Goal: Information Seeking & Learning: Check status

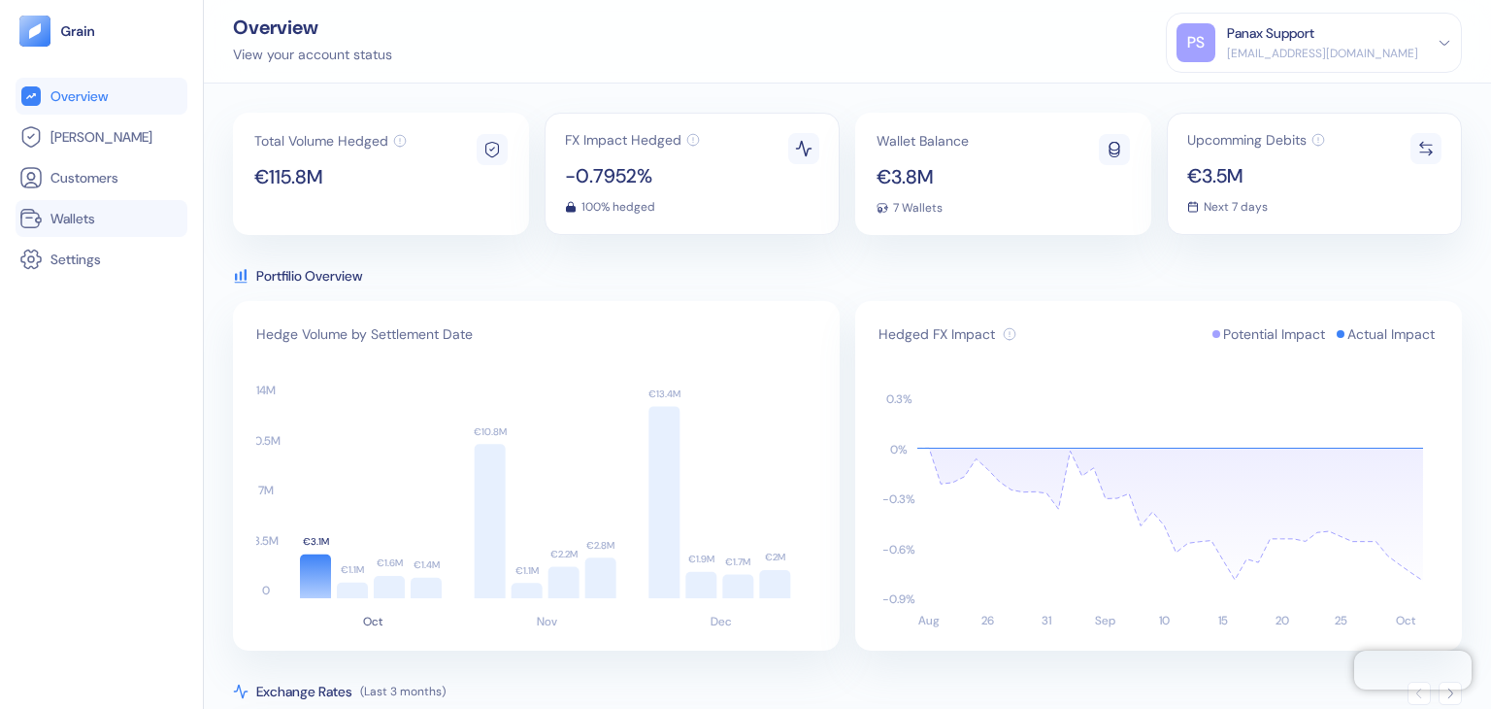
click at [84, 203] on li "Wallets" at bounding box center [102, 218] width 172 height 37
click at [73, 217] on span "Wallets" at bounding box center [72, 218] width 45 height 19
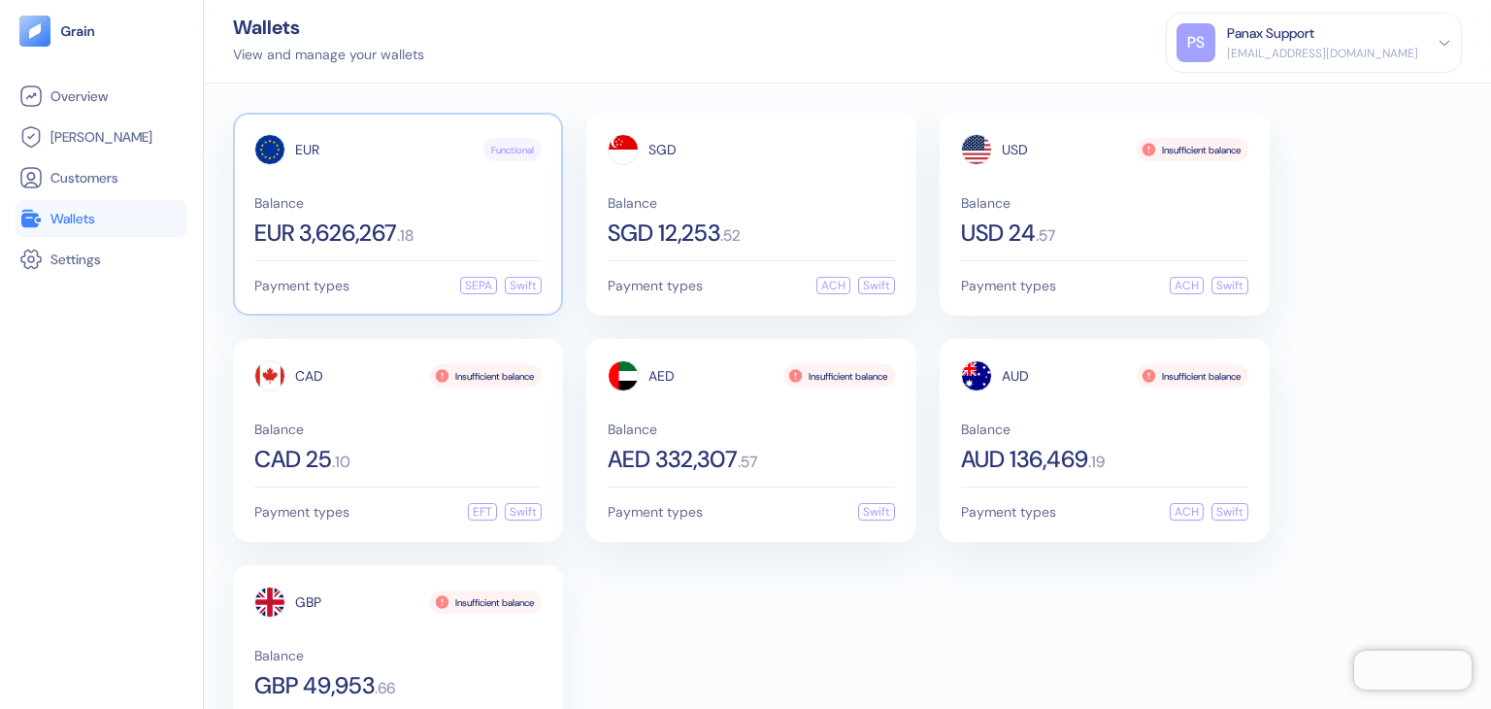
click at [385, 205] on span "Balance" at bounding box center [397, 203] width 287 height 14
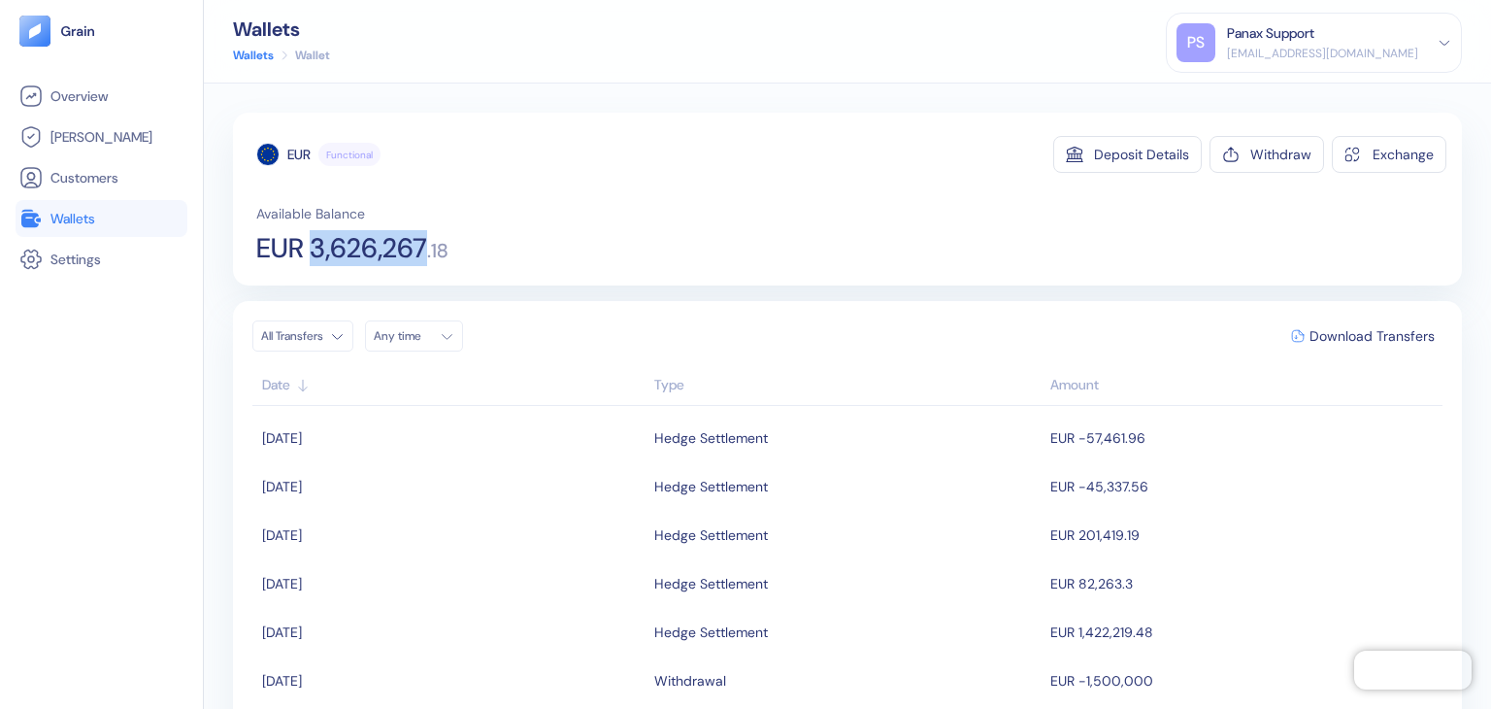
drag, startPoint x: 428, startPoint y: 238, endPoint x: 312, endPoint y: 243, distance: 116.6
click at [312, 243] on span "EUR 3,626,267" at bounding box center [341, 248] width 171 height 27
copy span "3,626,267"
click at [1321, 330] on span "Download Transfers" at bounding box center [1372, 336] width 125 height 14
click at [249, 55] on link "Wallets" at bounding box center [253, 55] width 41 height 17
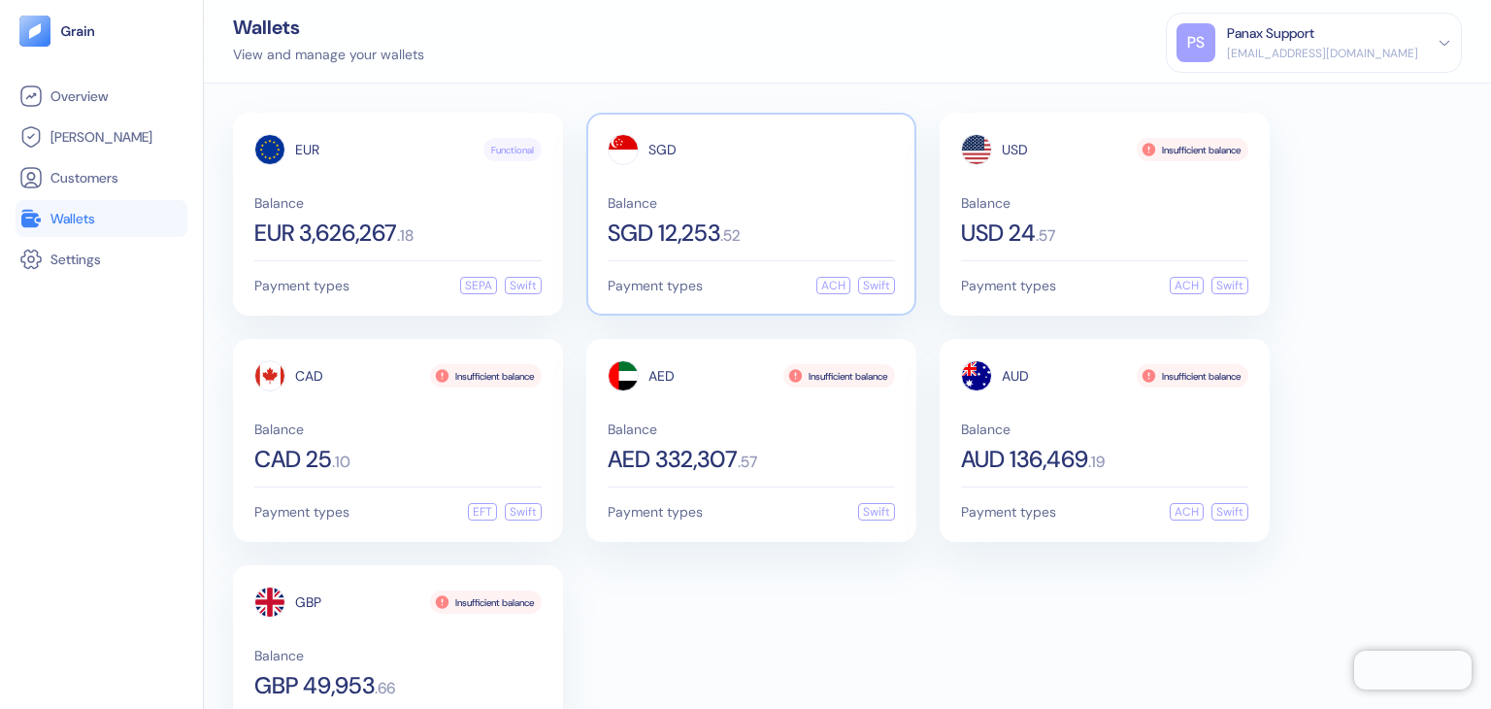
click at [747, 184] on div "SGD Balance SGD 12,253 . 52" at bounding box center [751, 189] width 287 height 111
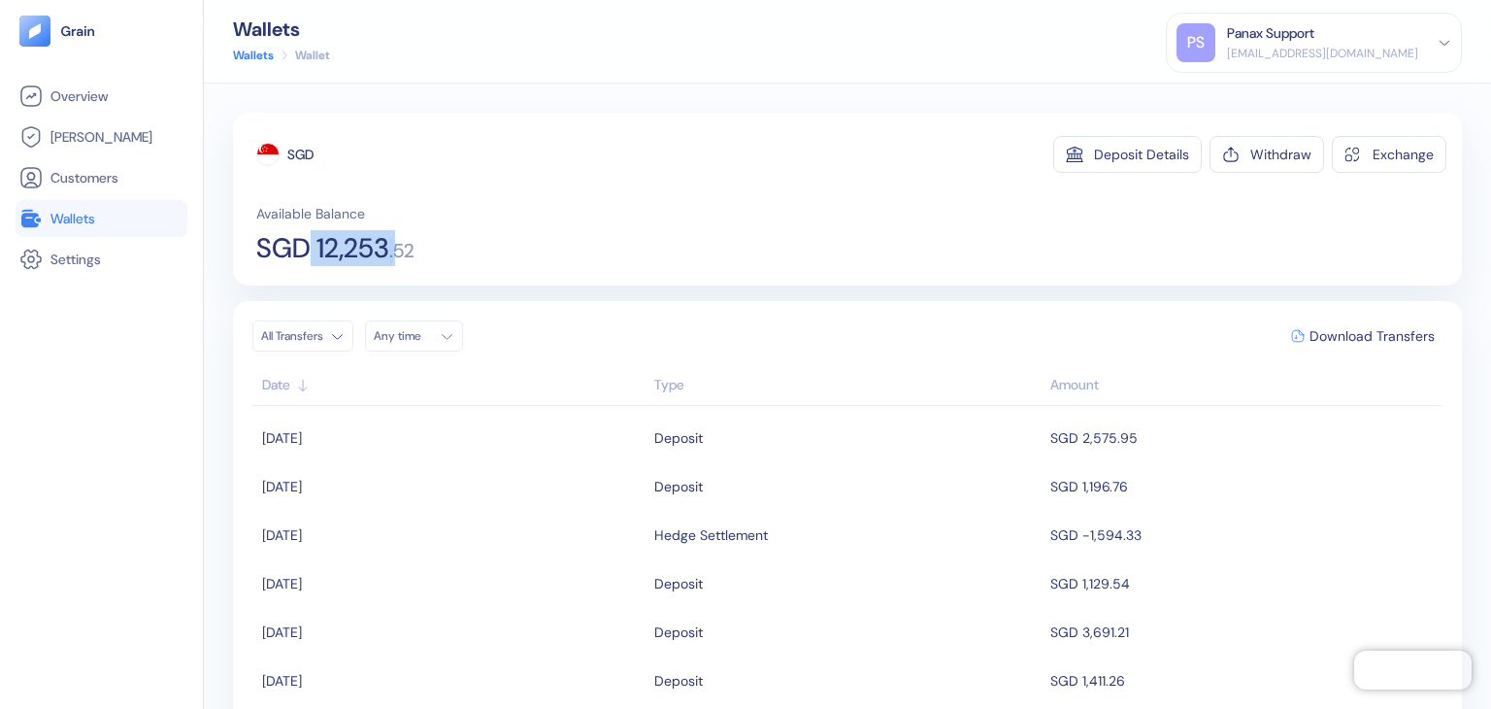
drag, startPoint x: 396, startPoint y: 242, endPoint x: 303, endPoint y: 244, distance: 93.2
click at [303, 244] on div "SGD 12,253 . 52" at bounding box center [335, 248] width 158 height 27
click at [373, 250] on span "SGD 12,253" at bounding box center [322, 248] width 133 height 27
drag, startPoint x: 319, startPoint y: 242, endPoint x: 392, endPoint y: 237, distance: 73.0
click at [389, 237] on span "SGD 12,253" at bounding box center [322, 248] width 133 height 27
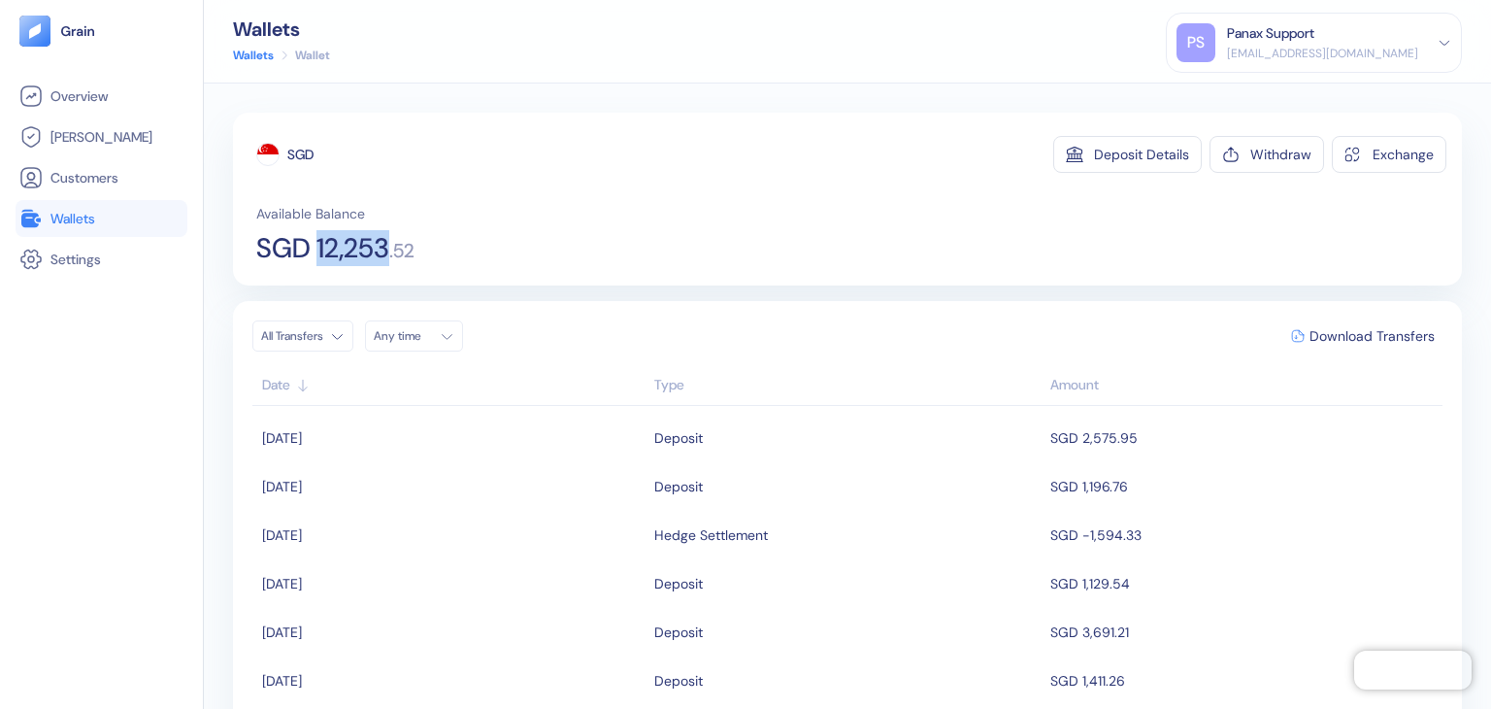
copy span "12,253"
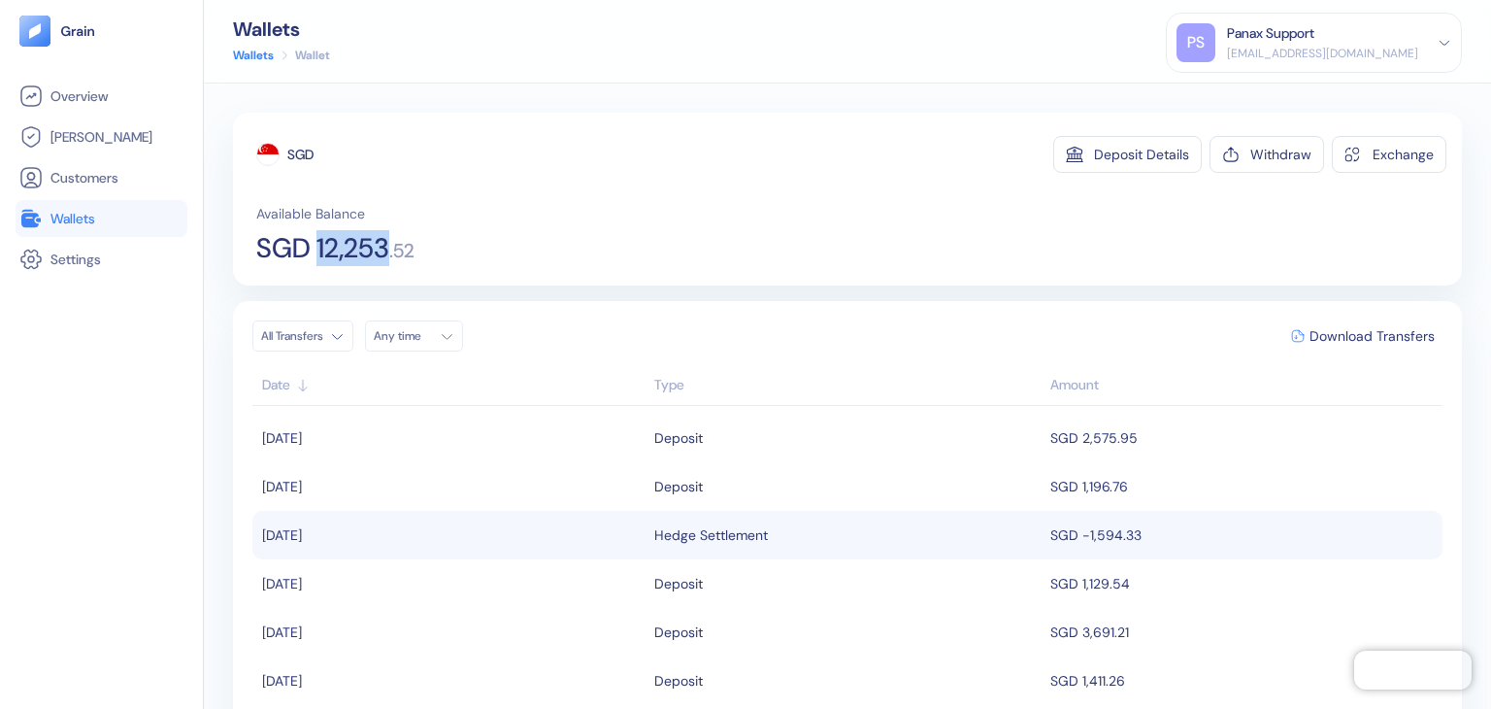
copy span "12,253"
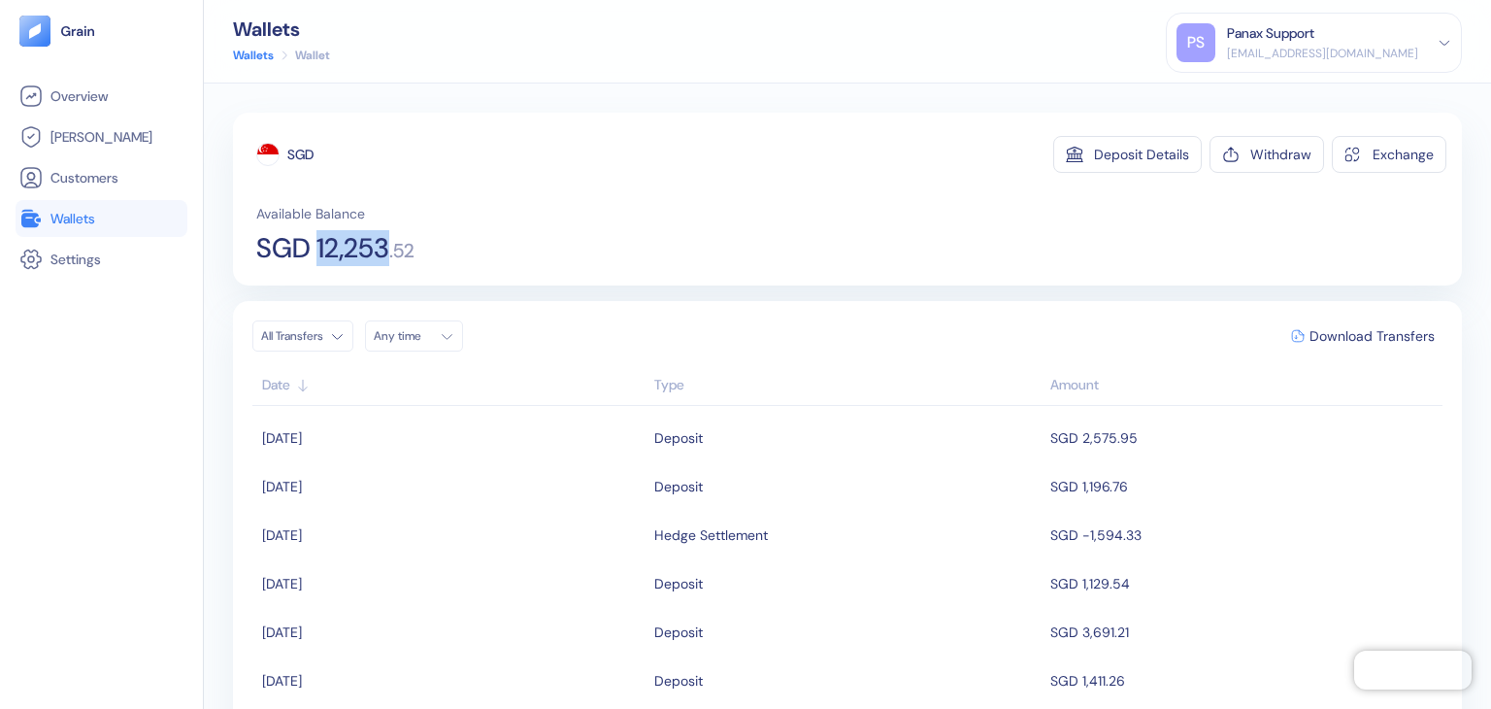
click at [1367, 344] on button "Download Transfers" at bounding box center [1363, 335] width 159 height 29
click at [265, 55] on link "Wallets" at bounding box center [253, 55] width 41 height 17
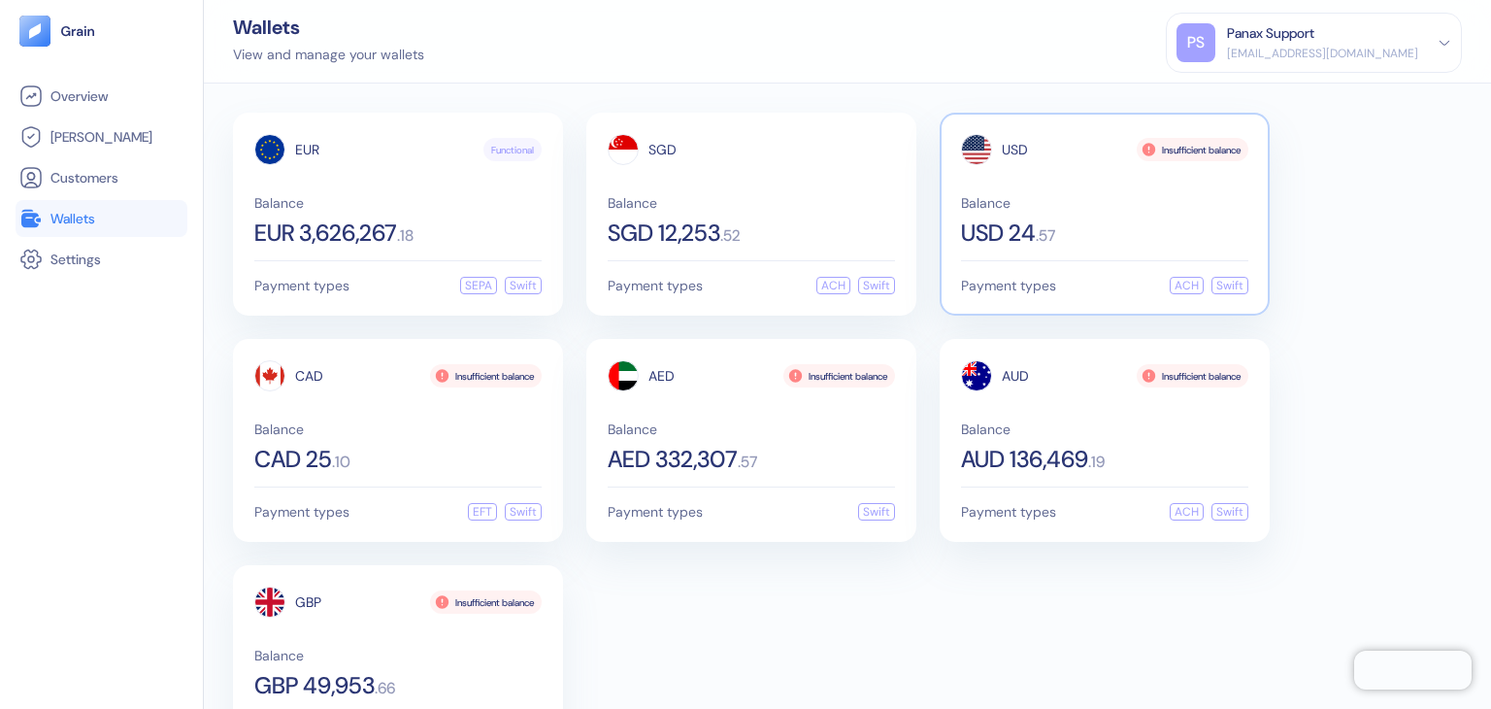
click at [1060, 206] on span "Balance" at bounding box center [1104, 203] width 287 height 14
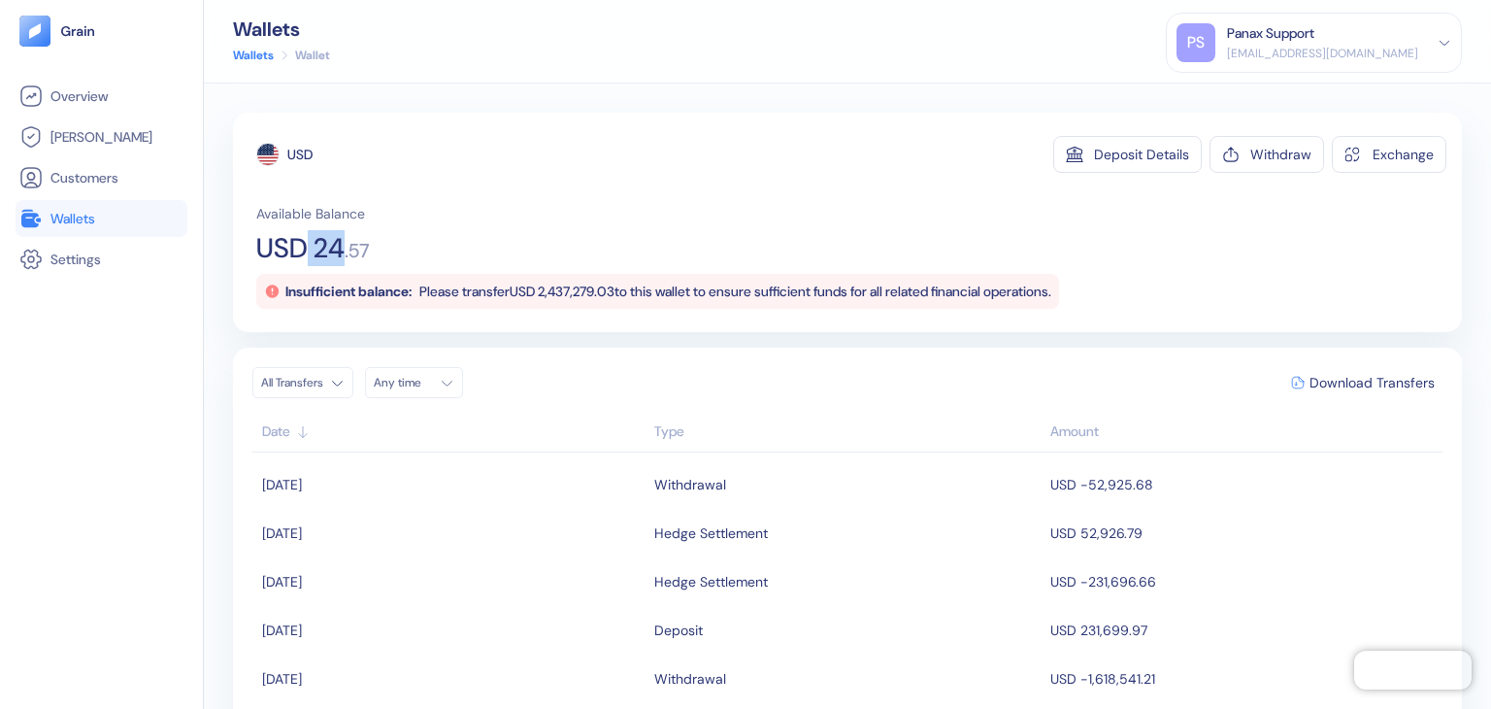
drag, startPoint x: 311, startPoint y: 240, endPoint x: 343, endPoint y: 242, distance: 32.1
click at [343, 242] on span "USD 24" at bounding box center [300, 248] width 88 height 27
copy span "24"
click at [1338, 382] on span "Download Transfers" at bounding box center [1372, 383] width 125 height 14
click at [254, 47] on link "Wallets" at bounding box center [253, 55] width 41 height 17
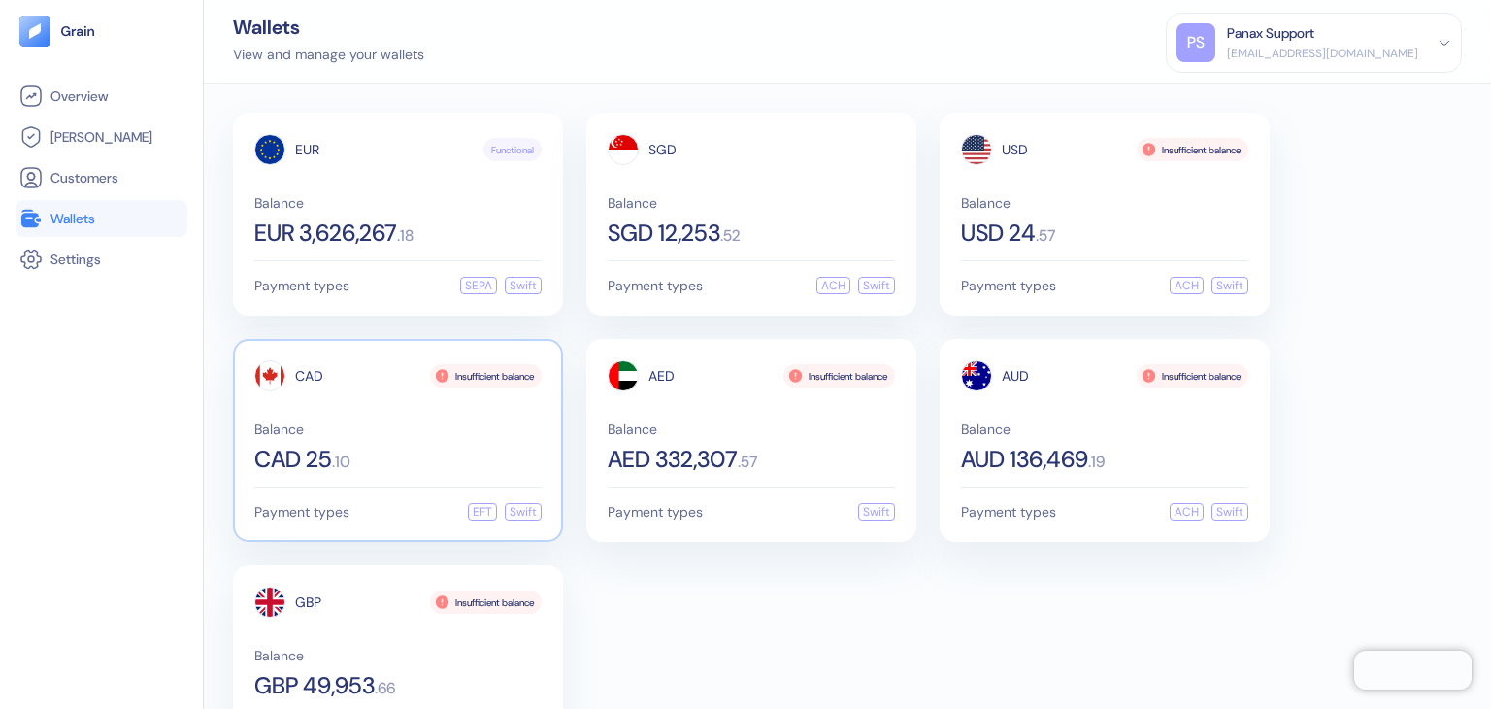
click at [329, 422] on span "Balance" at bounding box center [397, 429] width 287 height 14
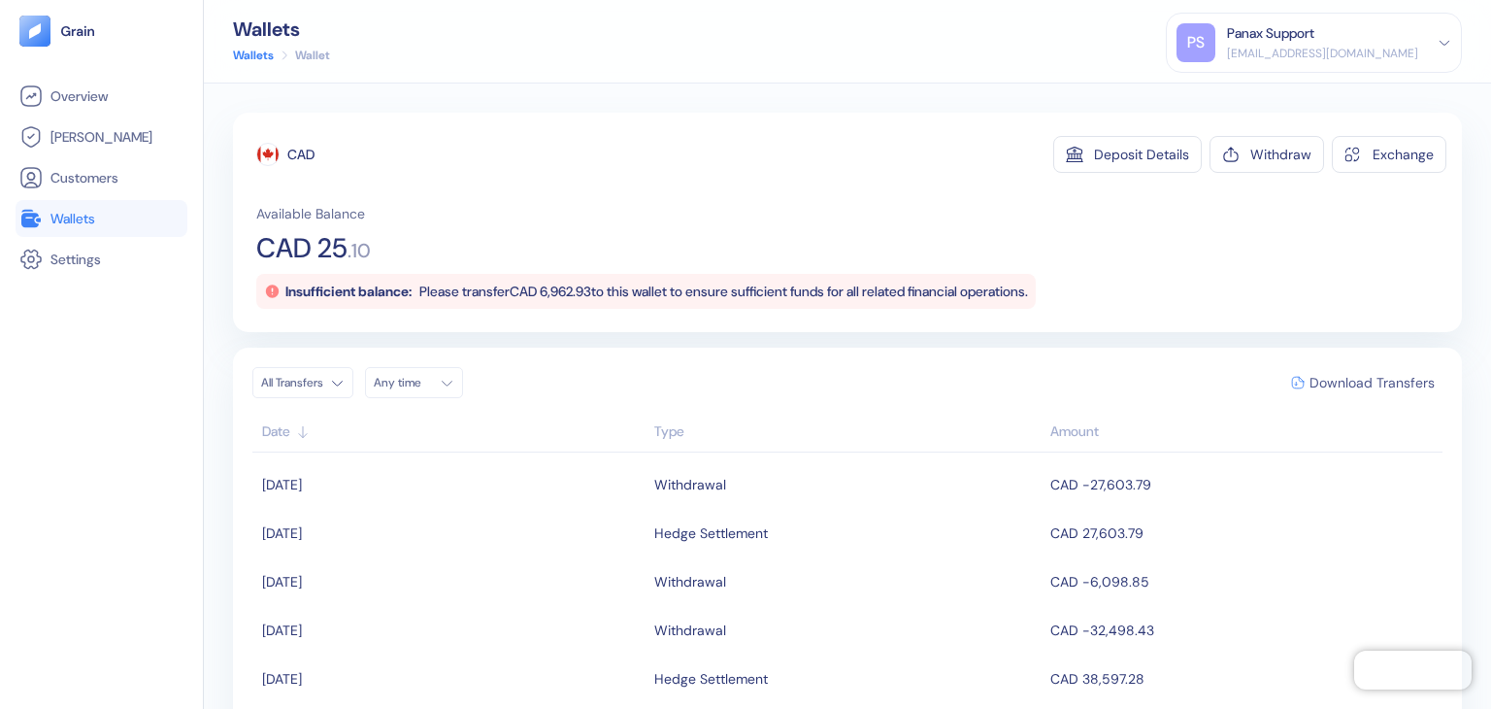
click at [1383, 379] on span "Download Transfers" at bounding box center [1372, 383] width 125 height 14
click at [241, 56] on link "Wallets" at bounding box center [253, 55] width 41 height 17
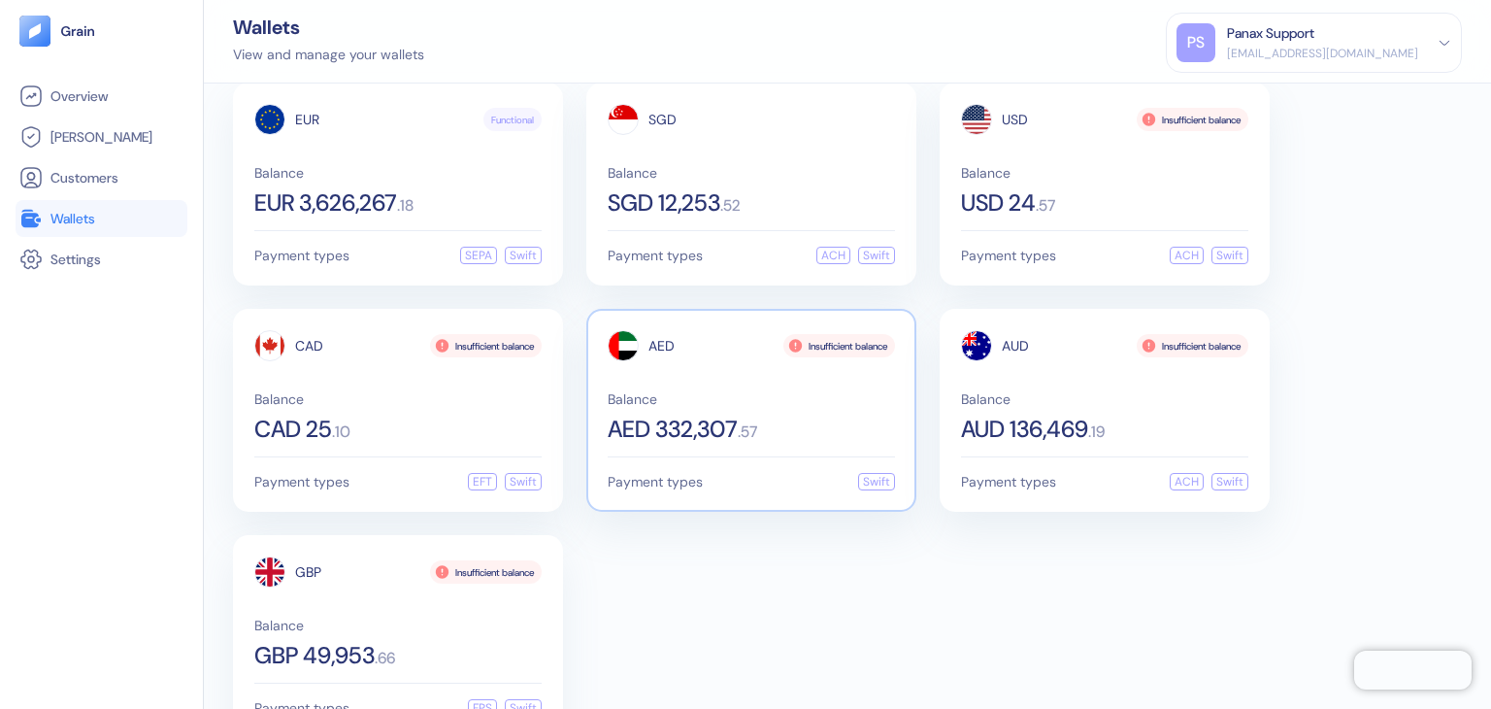
scroll to position [84, 0]
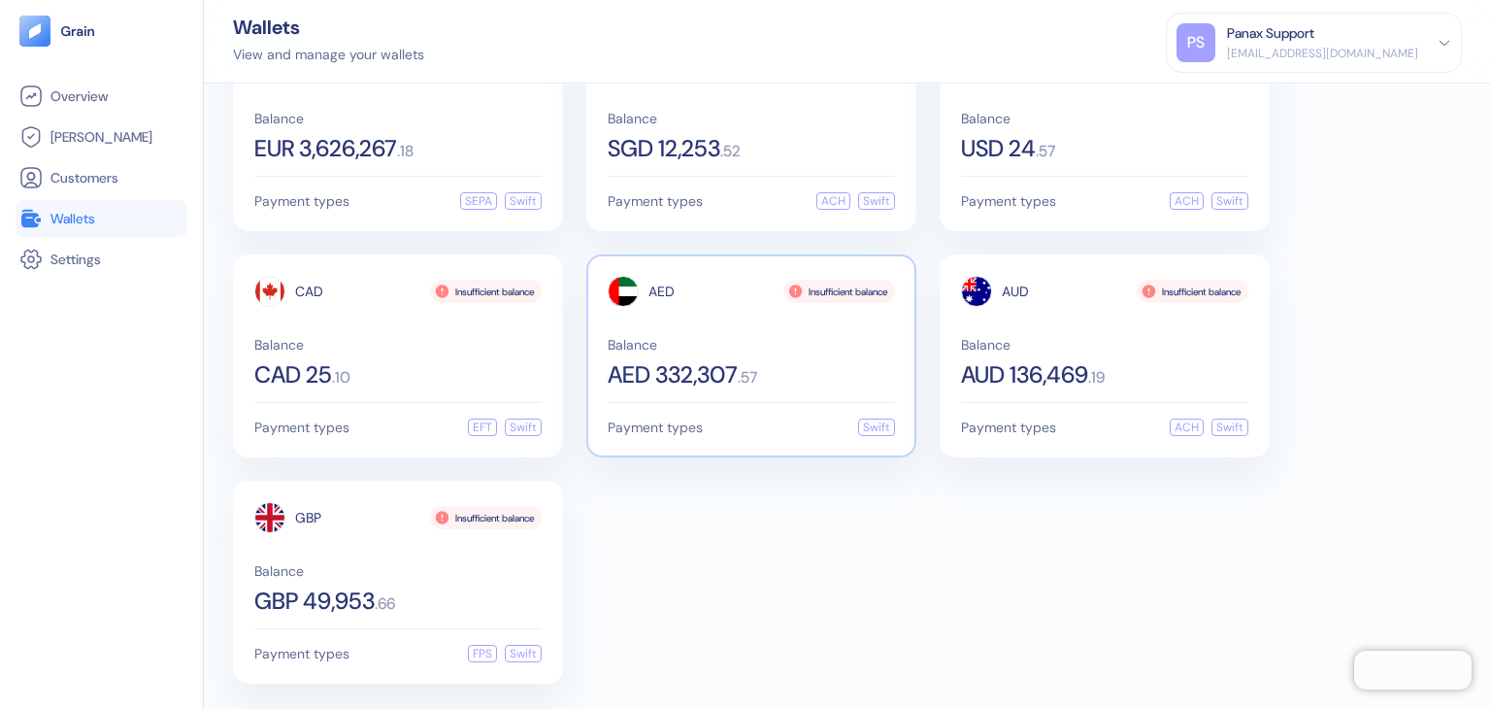
click at [661, 331] on div "AED Insufficient balance Balance AED 332,307 . 57" at bounding box center [751, 331] width 287 height 111
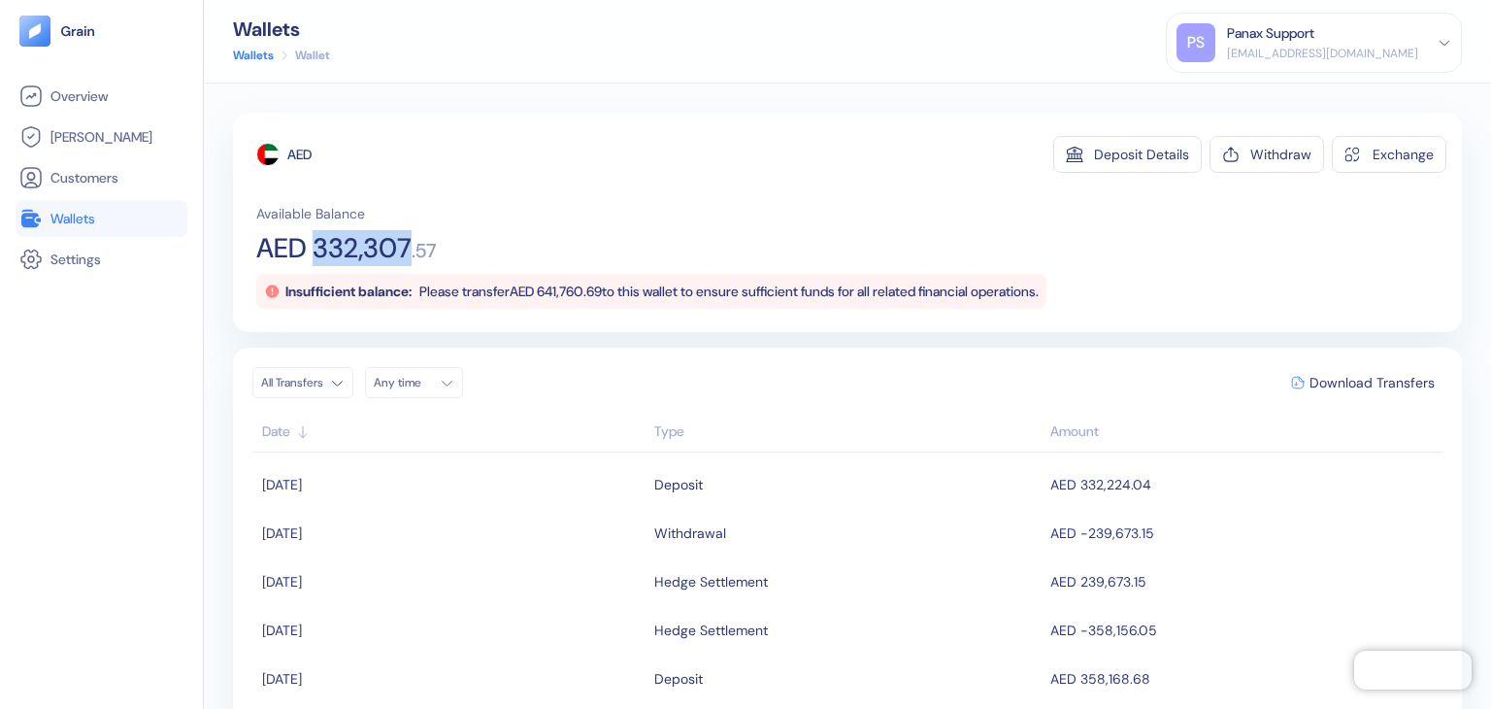
drag, startPoint x: 412, startPoint y: 242, endPoint x: 318, endPoint y: 246, distance: 94.3
click at [318, 246] on span "AED 332,307" at bounding box center [333, 248] width 155 height 27
copy span "332,307"
click at [1398, 386] on span "Download Transfers" at bounding box center [1372, 383] width 125 height 14
click at [252, 55] on link "Wallets" at bounding box center [253, 55] width 41 height 17
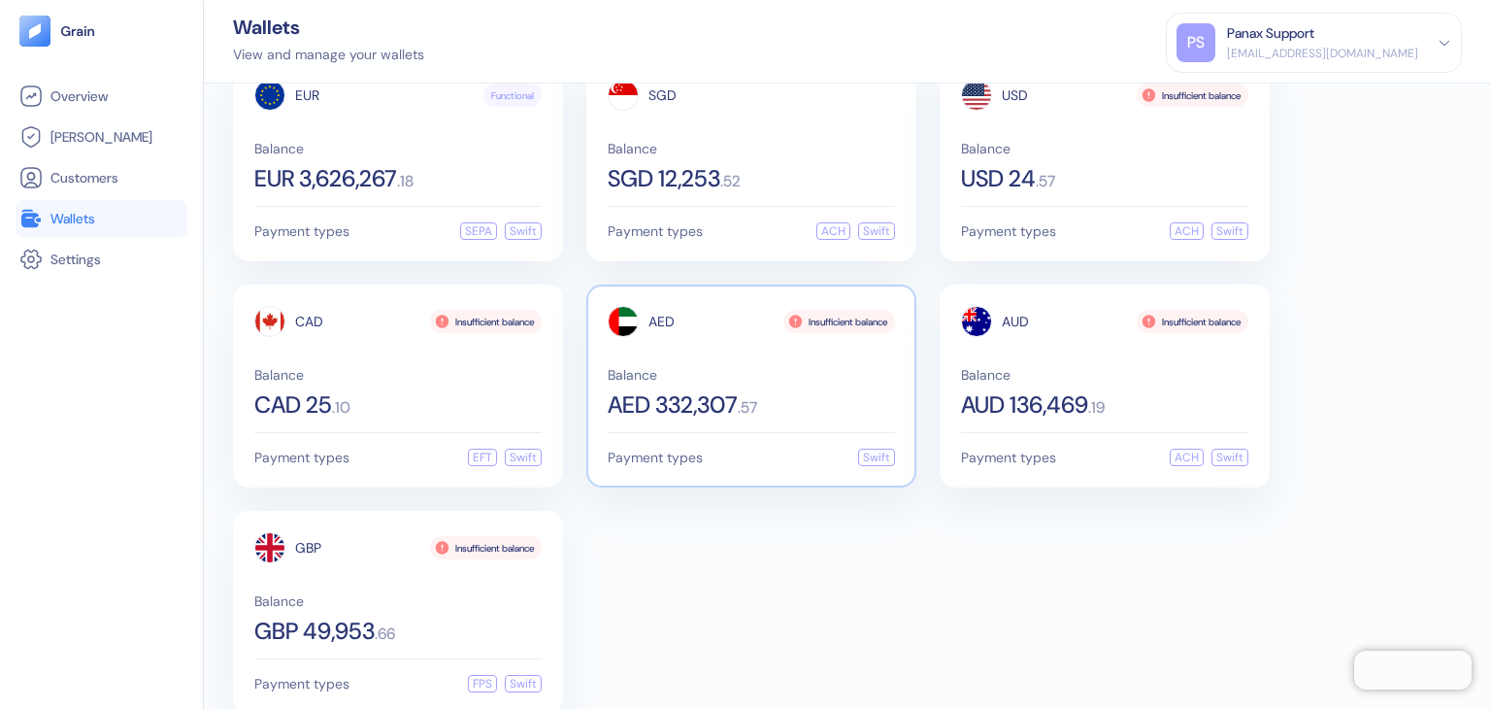
scroll to position [84, 0]
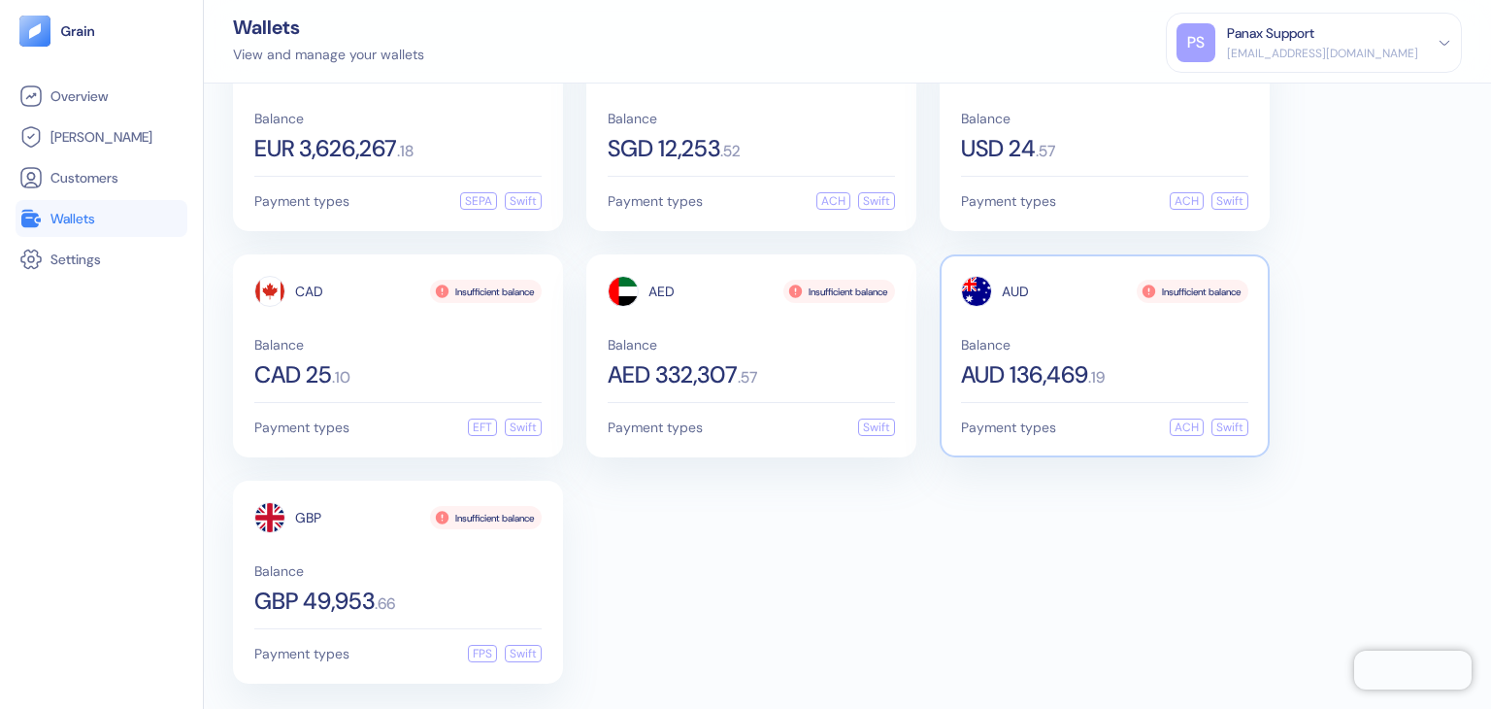
click at [1047, 342] on span "Balance" at bounding box center [1104, 345] width 287 height 14
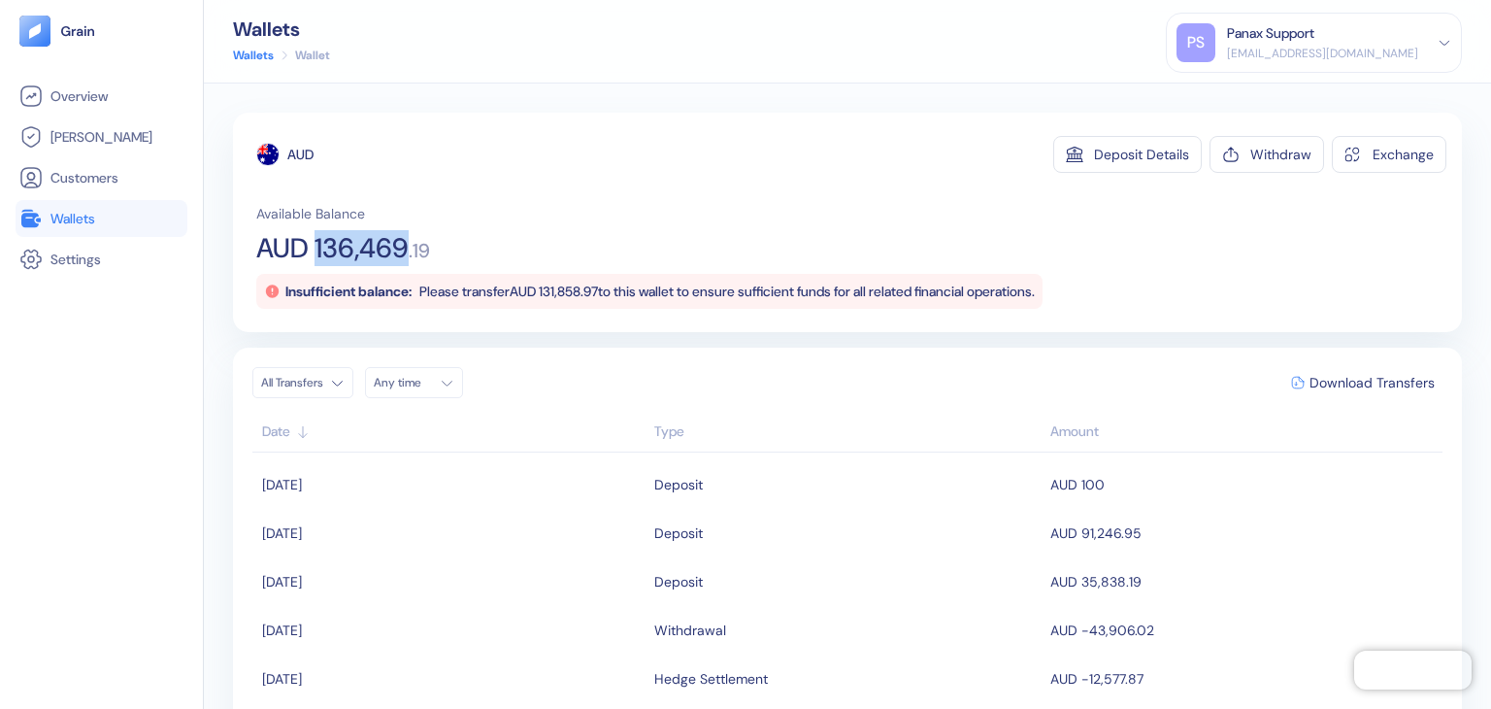
drag, startPoint x: 315, startPoint y: 238, endPoint x: 415, endPoint y: 231, distance: 100.2
click at [415, 231] on div "Available Balance AUD 136,469 . 19 Insufficient balance: Please transfer AUD 13…" at bounding box center [851, 256] width 1190 height 105
copy span "136,469"
click at [1359, 382] on span "Download Transfers" at bounding box center [1372, 383] width 125 height 14
click at [1330, 381] on span "Download Transfers" at bounding box center [1372, 383] width 125 height 14
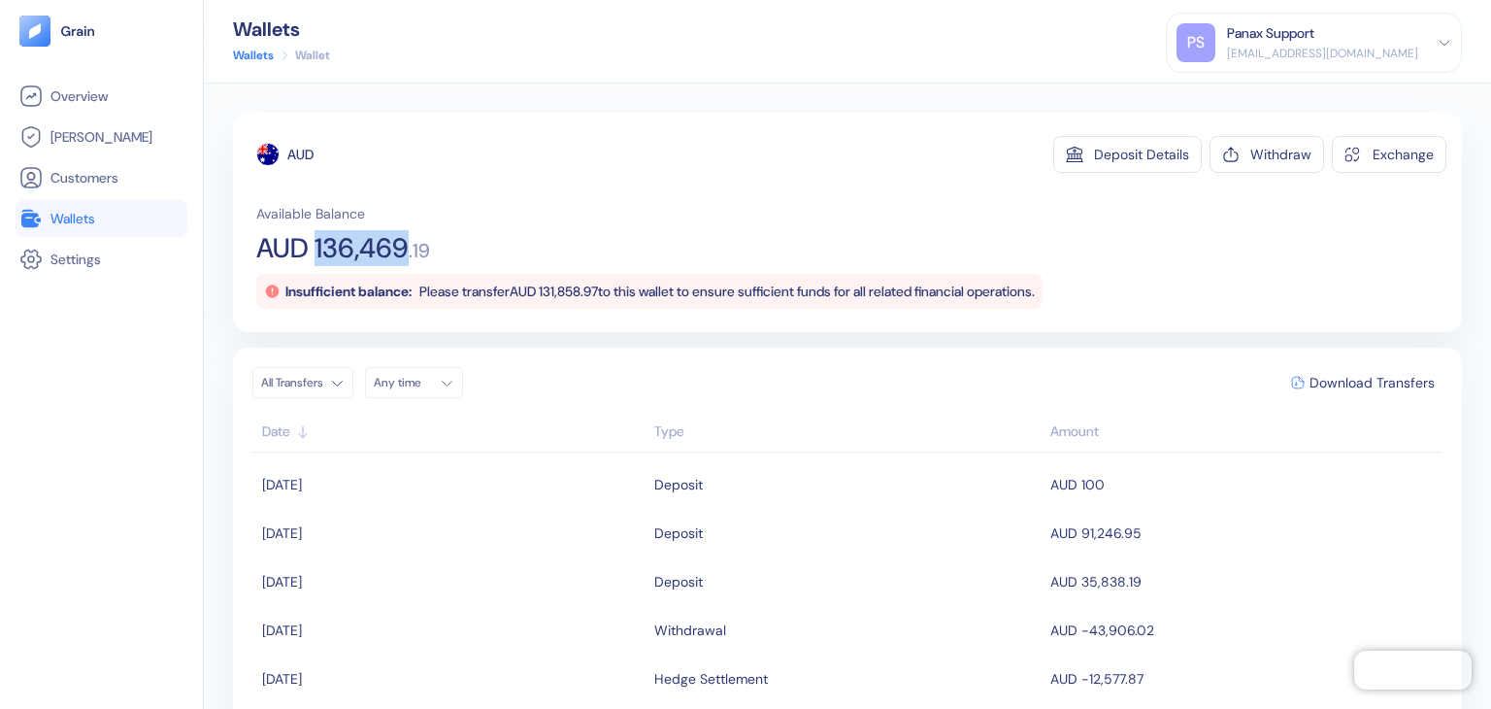
click at [260, 51] on link "Wallets" at bounding box center [253, 55] width 41 height 17
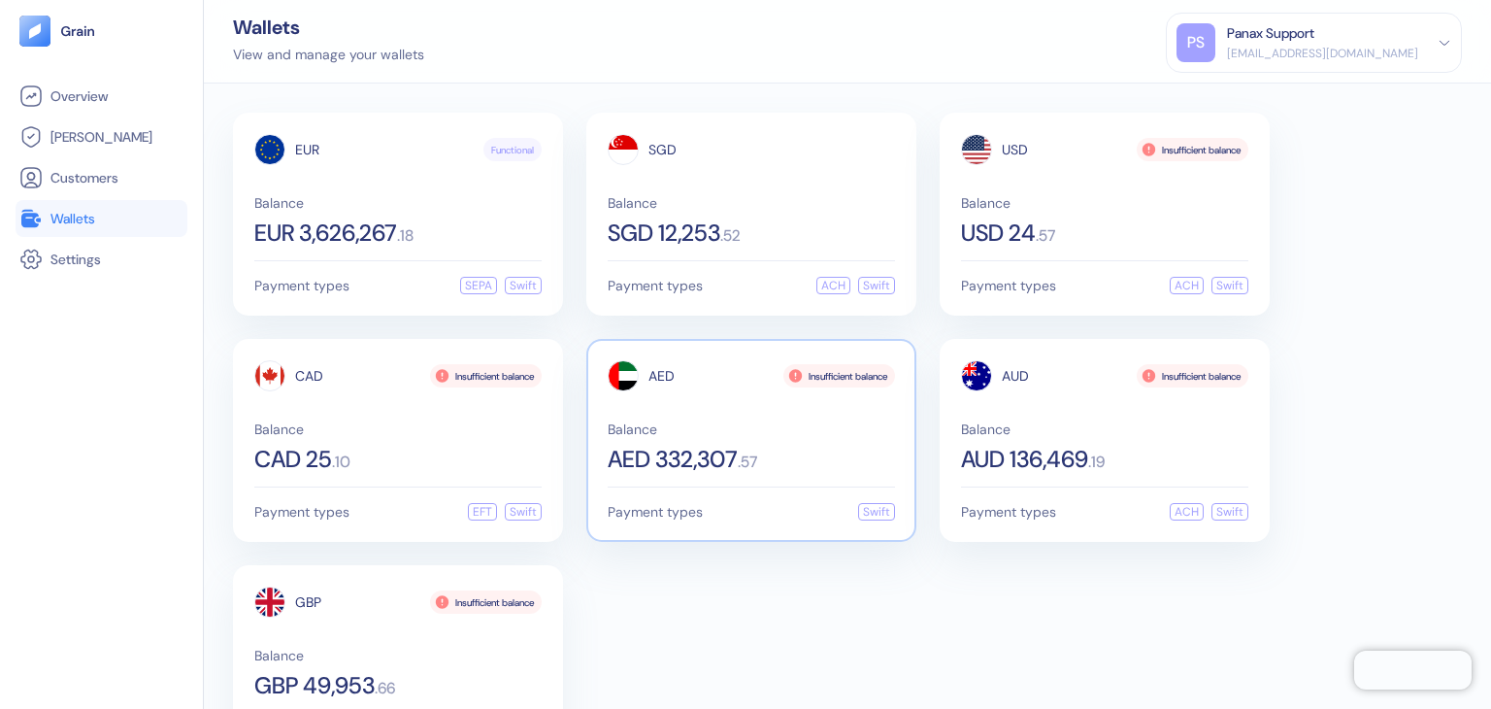
scroll to position [84, 0]
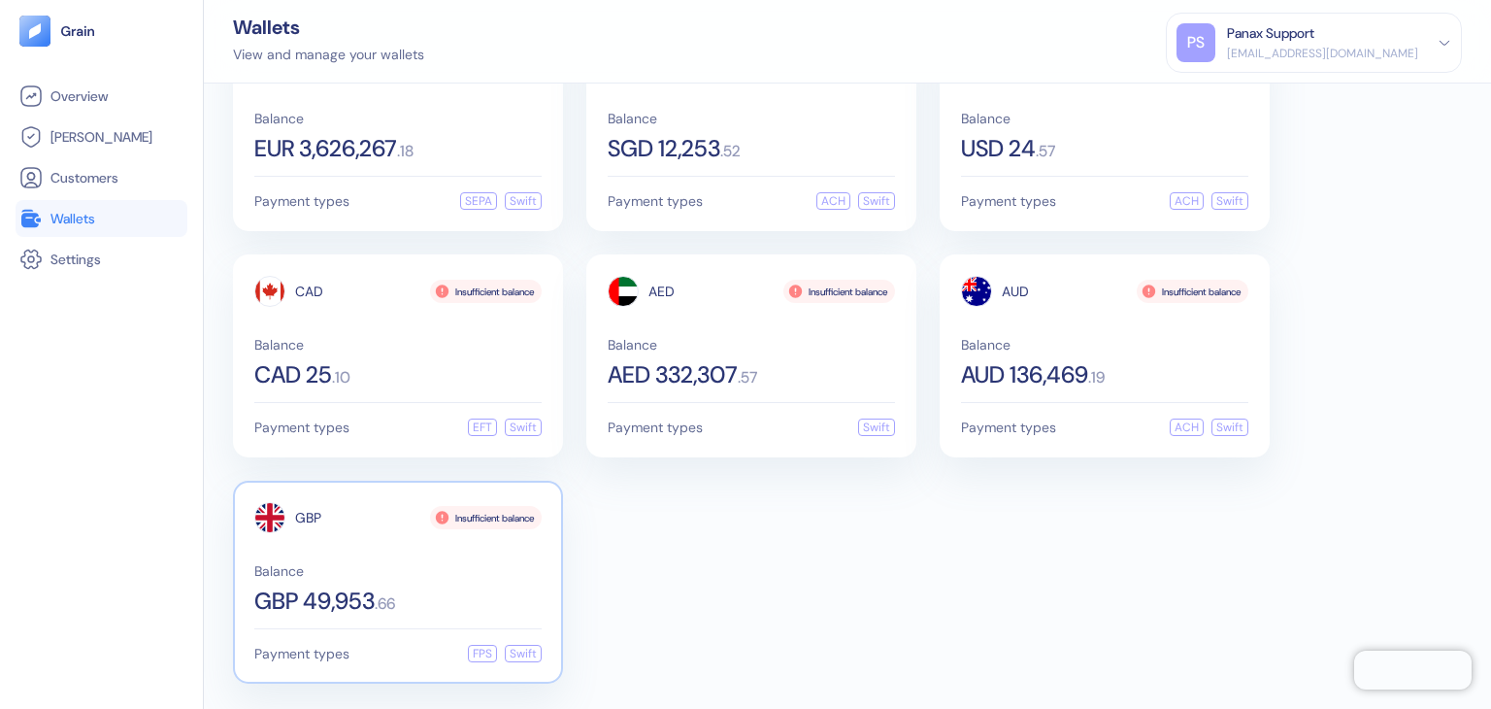
click at [387, 582] on div "Balance GBP 49,953 . 66" at bounding box center [397, 588] width 287 height 49
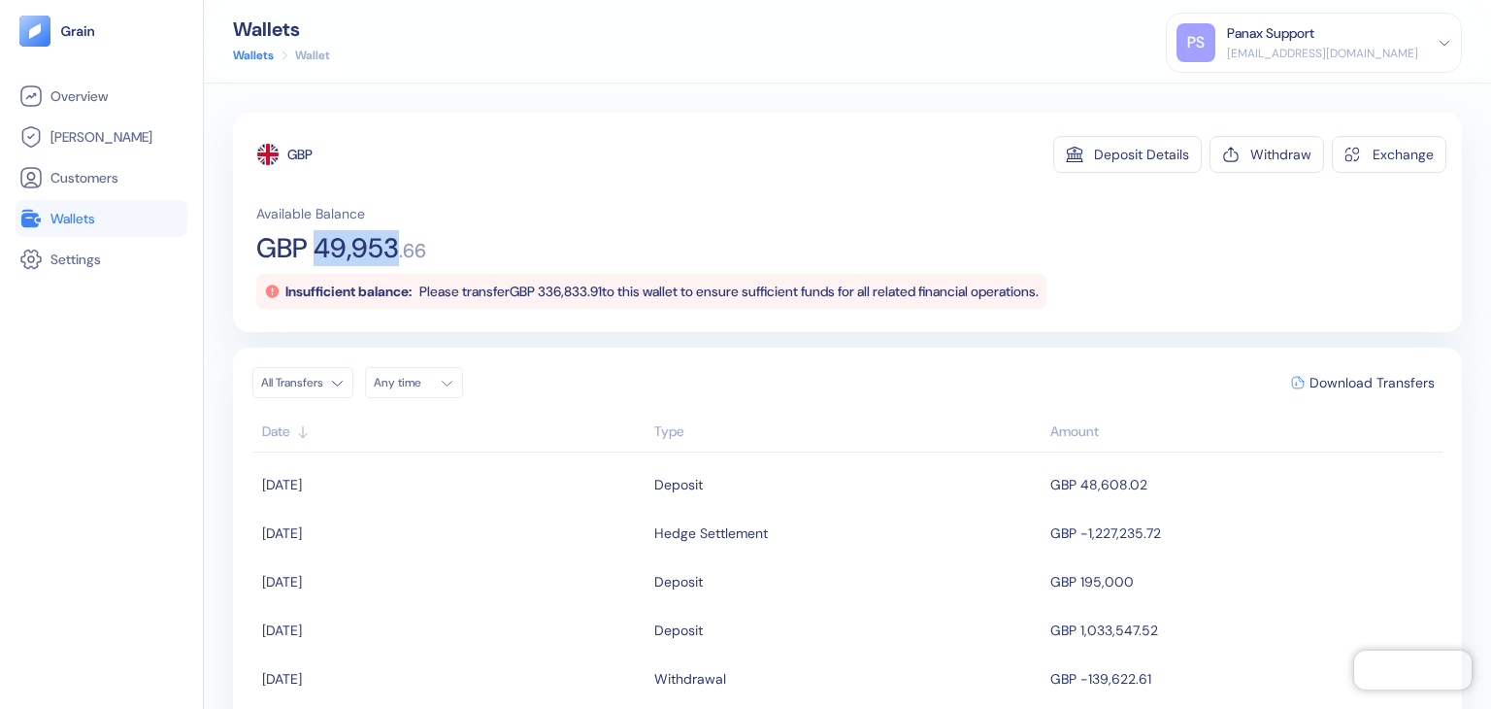
drag, startPoint x: 322, startPoint y: 242, endPoint x: 399, endPoint y: 247, distance: 76.9
click at [399, 247] on span "GBP 49,953" at bounding box center [327, 248] width 143 height 27
copy span "49,953"
click at [1348, 385] on span "Download Transfers" at bounding box center [1372, 383] width 125 height 14
